Goal: Task Accomplishment & Management: Complete application form

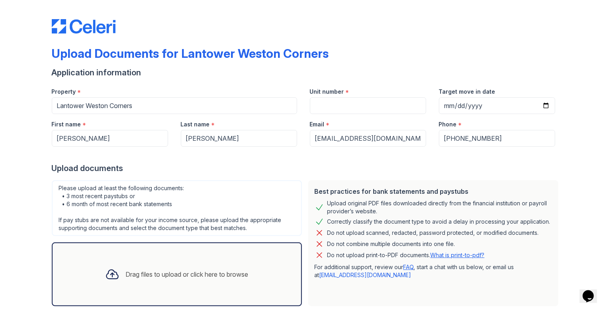
click at [109, 272] on icon at bounding box center [112, 274] width 14 height 14
click at [218, 274] on div "Drag files to upload or click here to browse" at bounding box center [187, 274] width 123 height 10
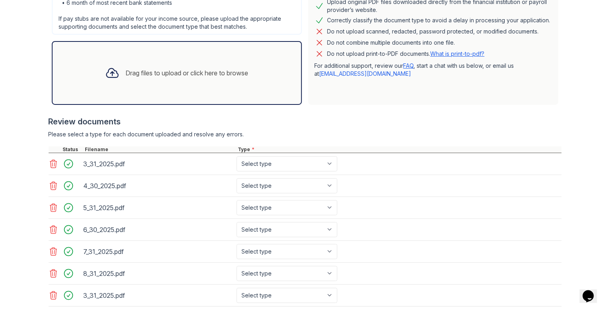
scroll to position [239, 0]
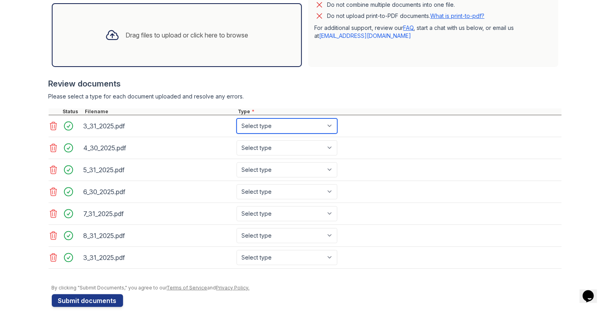
click at [327, 124] on select "Select type Paystub Bank Statement Offer Letter Tax Documents Benefit Award Let…" at bounding box center [287, 125] width 101 height 15
select select "bank_statement"
click at [237, 118] on select "Select type Paystub Bank Statement Offer Letter Tax Documents Benefit Award Let…" at bounding box center [287, 125] width 101 height 15
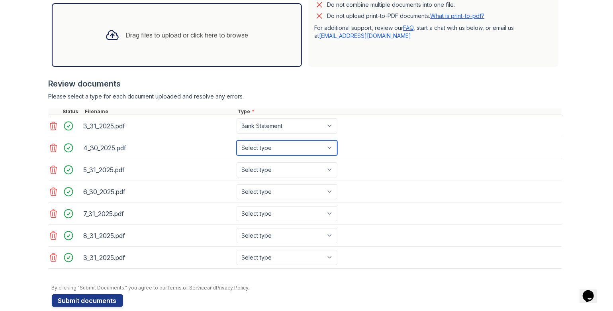
click at [327, 146] on select "Select type Paystub Bank Statement Offer Letter Tax Documents Benefit Award Let…" at bounding box center [287, 147] width 101 height 15
select select "bank_statement"
click at [237, 140] on select "Select type Paystub Bank Statement Offer Letter Tax Documents Benefit Award Let…" at bounding box center [287, 147] width 101 height 15
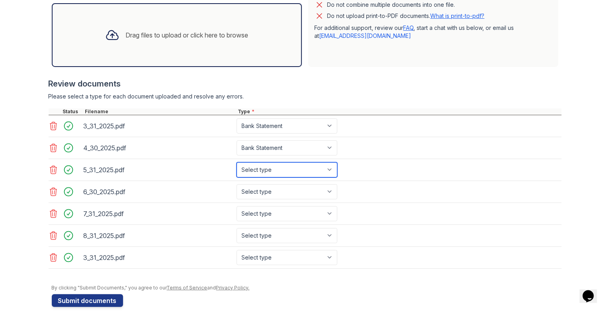
click at [332, 169] on select "Select type Paystub Bank Statement Offer Letter Tax Documents Benefit Award Let…" at bounding box center [287, 169] width 101 height 15
select select "bank_statement"
click at [237, 162] on select "Select type Paystub Bank Statement Offer Letter Tax Documents Benefit Award Let…" at bounding box center [287, 169] width 101 height 15
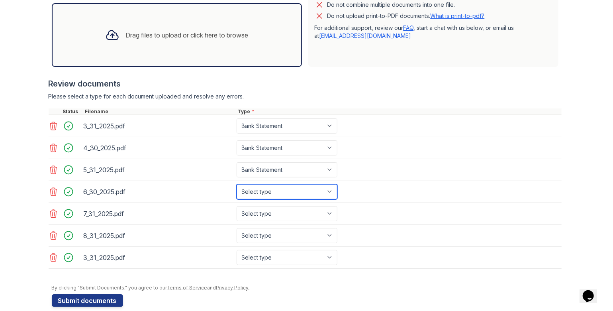
click at [330, 187] on select "Select type Paystub Bank Statement Offer Letter Tax Documents Benefit Award Let…" at bounding box center [287, 191] width 101 height 15
select select "bank_statement"
click at [237, 184] on select "Select type Paystub Bank Statement Offer Letter Tax Documents Benefit Award Let…" at bounding box center [287, 191] width 101 height 15
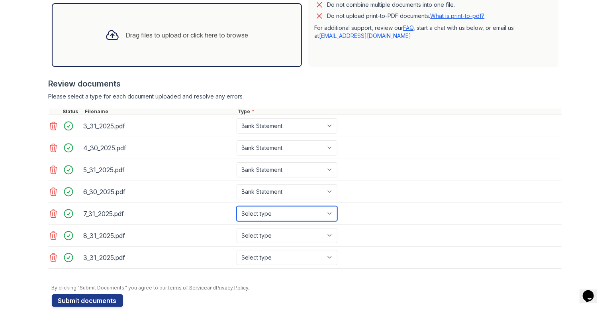
click at [327, 211] on select "Select type Paystub Bank Statement Offer Letter Tax Documents Benefit Award Let…" at bounding box center [287, 213] width 101 height 15
select select "bank_statement"
click at [237, 206] on select "Select type Paystub Bank Statement Offer Letter Tax Documents Benefit Award Let…" at bounding box center [287, 213] width 101 height 15
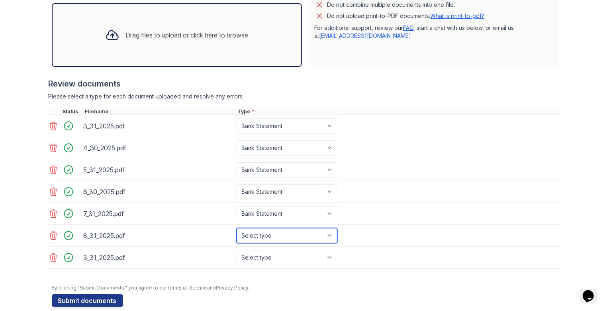
click at [332, 230] on select "Select type Paystub Bank Statement Offer Letter Tax Documents Benefit Award Let…" at bounding box center [287, 235] width 101 height 15
select select "bank_statement"
click at [237, 228] on select "Select type Paystub Bank Statement Offer Letter Tax Documents Benefit Award Let…" at bounding box center [287, 235] width 101 height 15
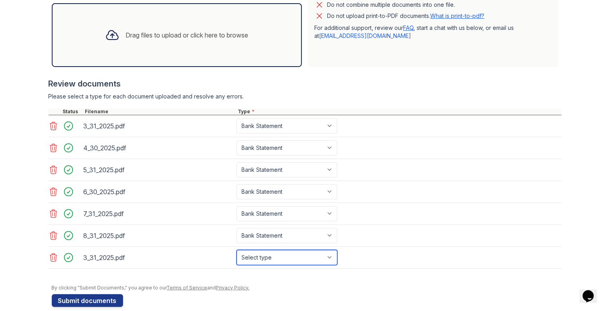
click at [329, 254] on select "Select type Paystub Bank Statement Offer Letter Tax Documents Benefit Award Let…" at bounding box center [287, 257] width 101 height 15
select select "bank_statement"
click at [237, 250] on select "Select type Paystub Bank Statement Offer Letter Tax Documents Benefit Award Let…" at bounding box center [287, 257] width 101 height 15
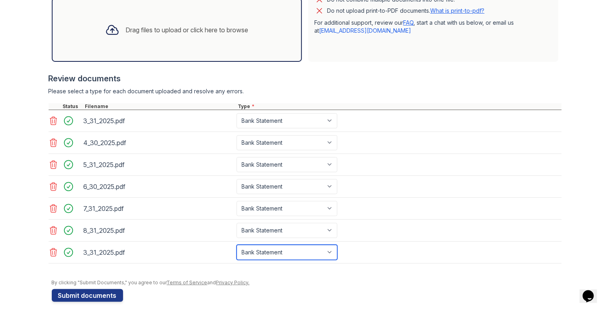
scroll to position [246, 0]
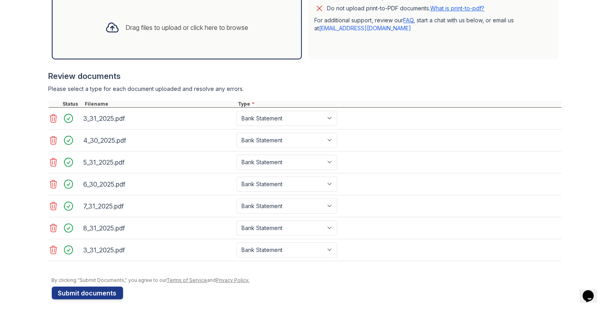
click at [51, 246] on icon at bounding box center [53, 250] width 7 height 8
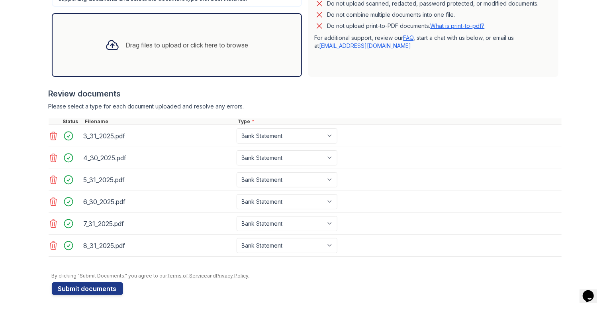
scroll to position [225, 0]
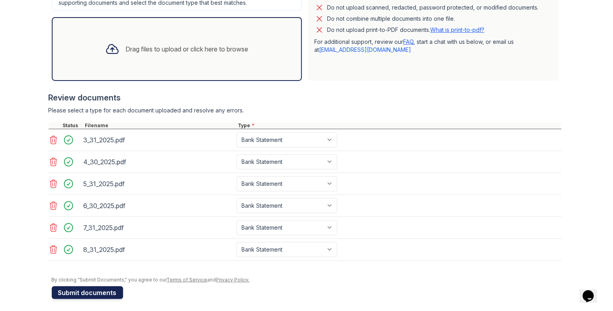
click at [80, 287] on button "Submit documents" at bounding box center [87, 292] width 71 height 13
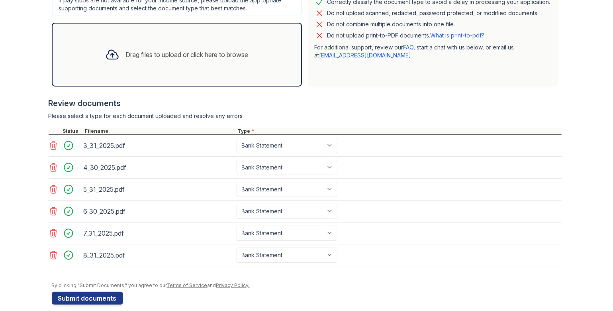
scroll to position [259, 0]
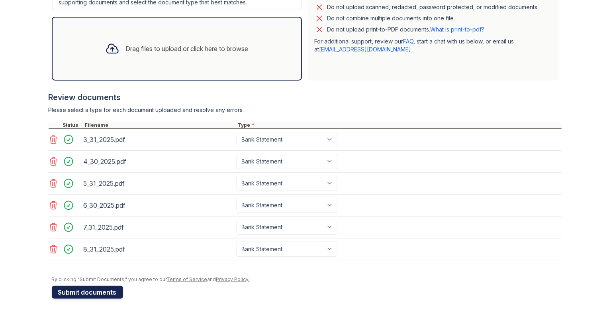
click at [89, 289] on button "Submit documents" at bounding box center [87, 291] width 71 height 13
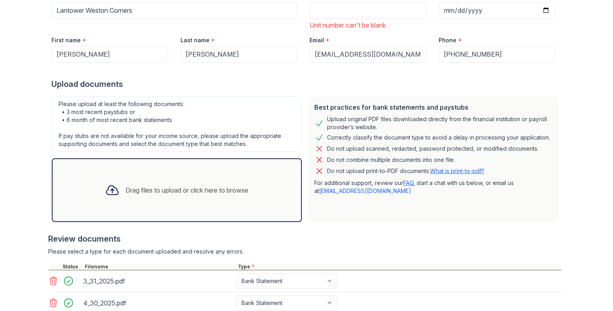
scroll to position [40, 0]
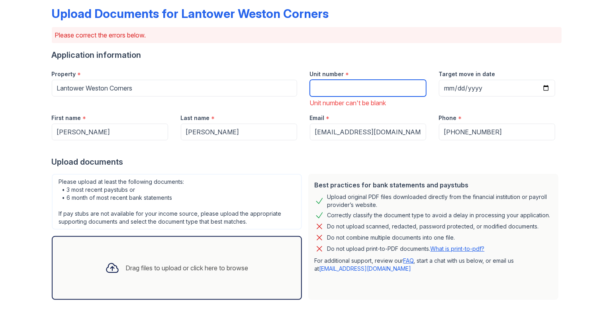
click at [338, 94] on input "Unit number" at bounding box center [368, 88] width 116 height 17
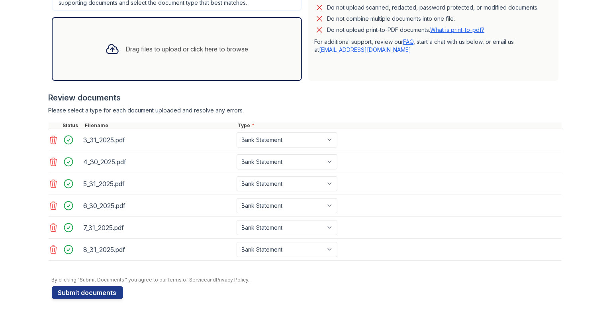
scroll to position [259, 0]
type input "6335"
click at [82, 287] on button "Submit documents" at bounding box center [87, 291] width 71 height 13
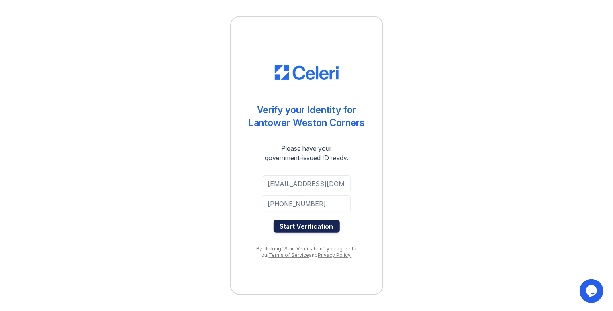
click at [312, 227] on button "Start Verification" at bounding box center [307, 226] width 66 height 13
